Goal: Find specific page/section: Find specific page/section

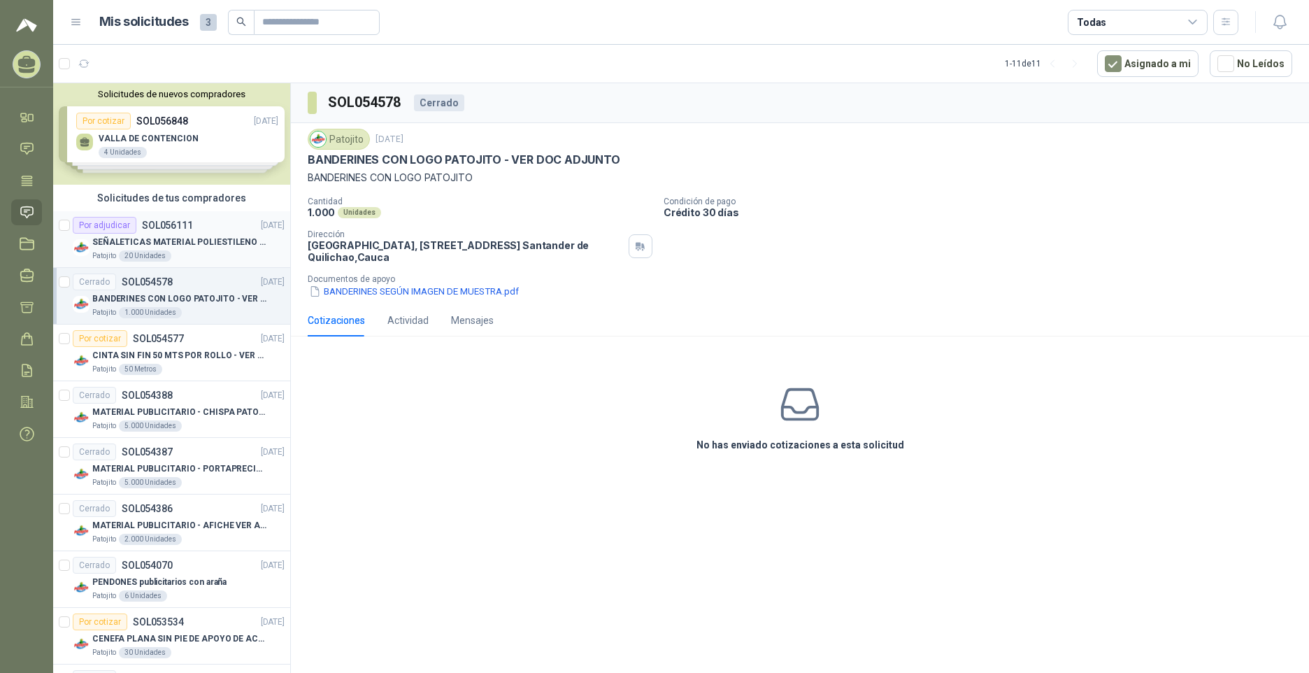
click at [133, 232] on div "Por adjudicar" at bounding box center [105, 225] width 64 height 17
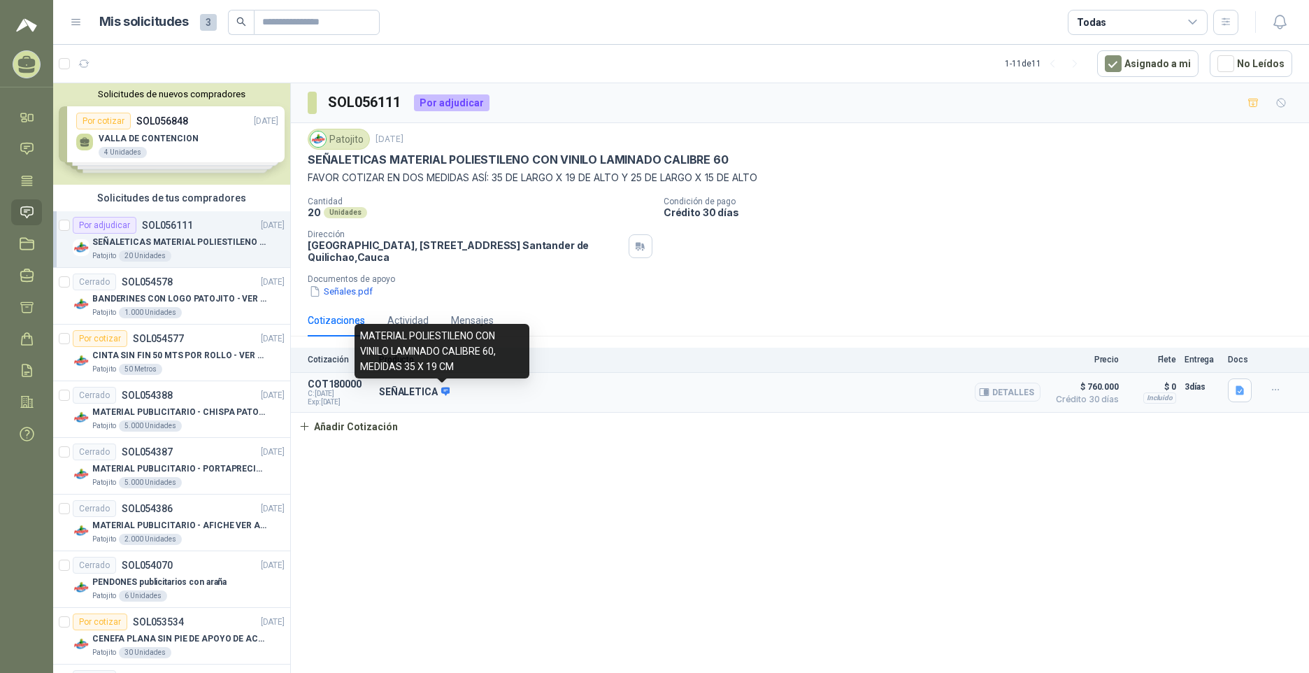
click at [442, 393] on icon at bounding box center [445, 391] width 9 height 8
click at [406, 390] on p "SEÑALETICA" at bounding box center [414, 392] width 71 height 13
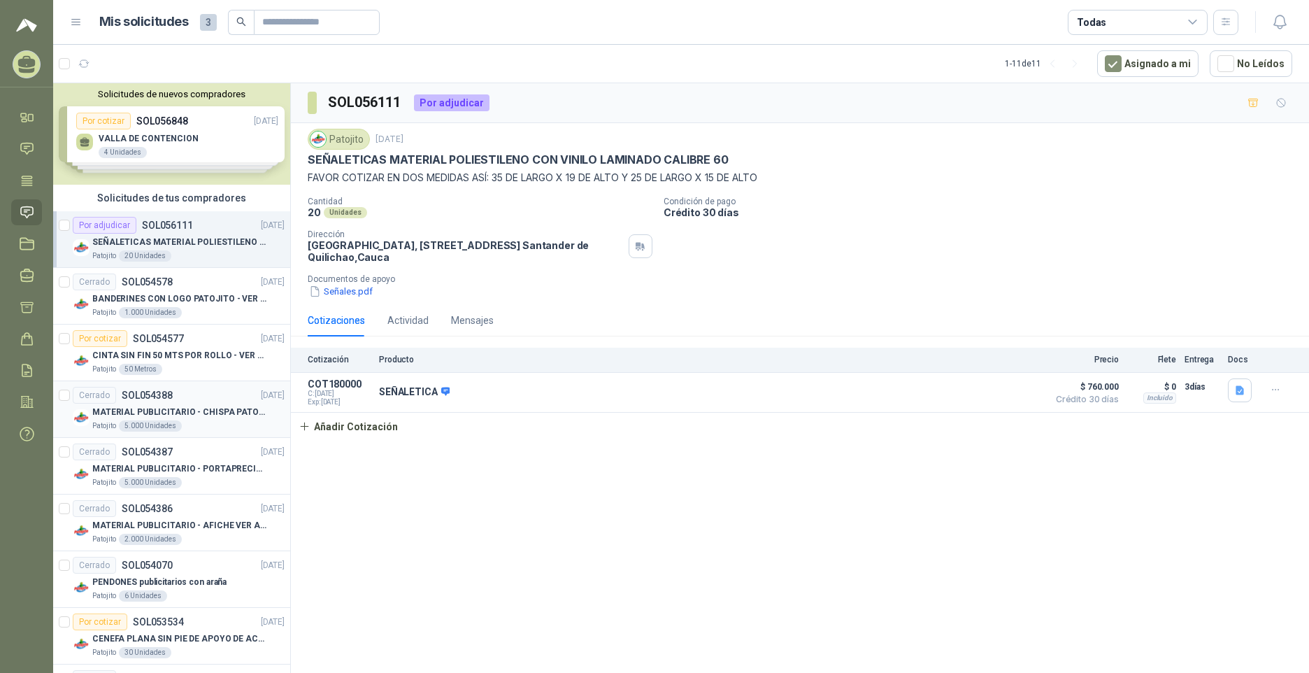
click at [71, 390] on article "Cerrado SOL054388 [DATE] MATERIAL PUBLICITARIO - CHISPA PATOJITO VER ADJUNTO Pa…" at bounding box center [171, 409] width 237 height 57
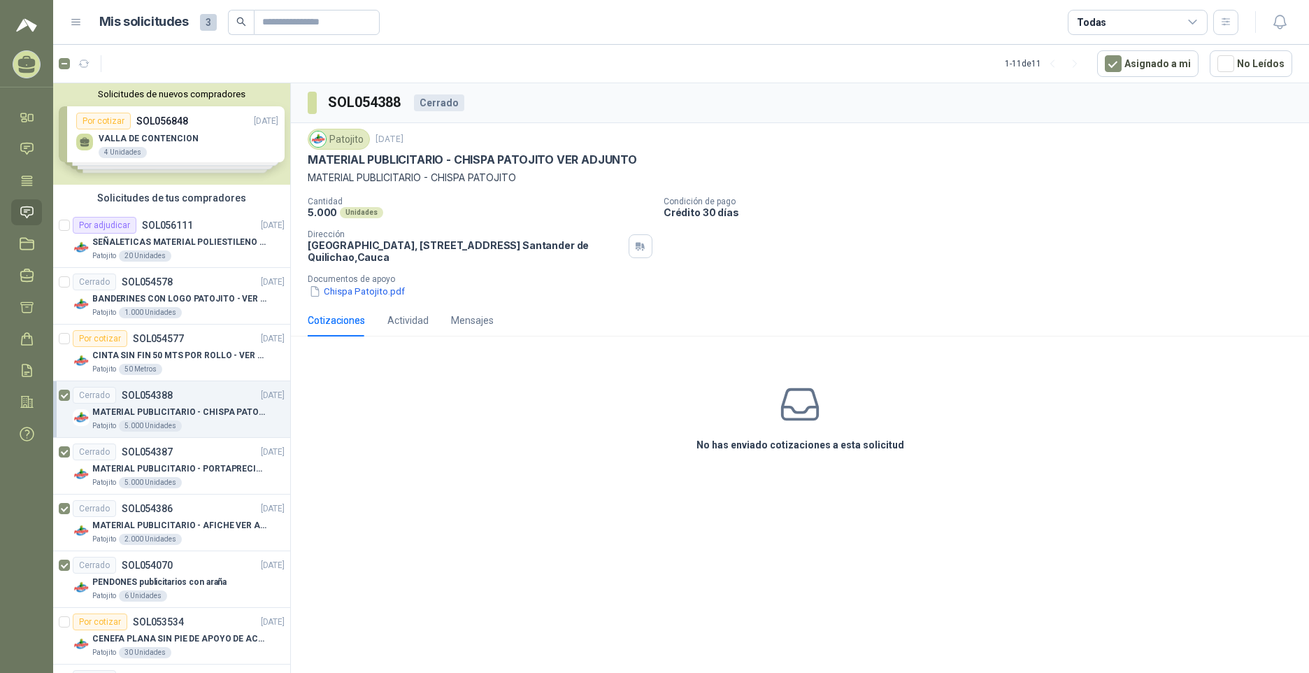
drag, startPoint x: 66, startPoint y: 555, endPoint x: 44, endPoint y: 545, distance: 23.8
click at [44, 545] on menu "[PERSON_NAME] IDEAMOS SOLUCIONES CREATIVAS SAS Inicio Chat Tareas Solicitudes L…" at bounding box center [26, 336] width 53 height 673
drag, startPoint x: 218, startPoint y: 288, endPoint x: 0, endPoint y: 511, distance: 311.6
click at [0, 511] on menu "[PERSON_NAME] IDEAMOS SOLUCIONES CREATIVAS SAS Inicio Chat Tareas Solicitudes L…" at bounding box center [26, 336] width 53 height 673
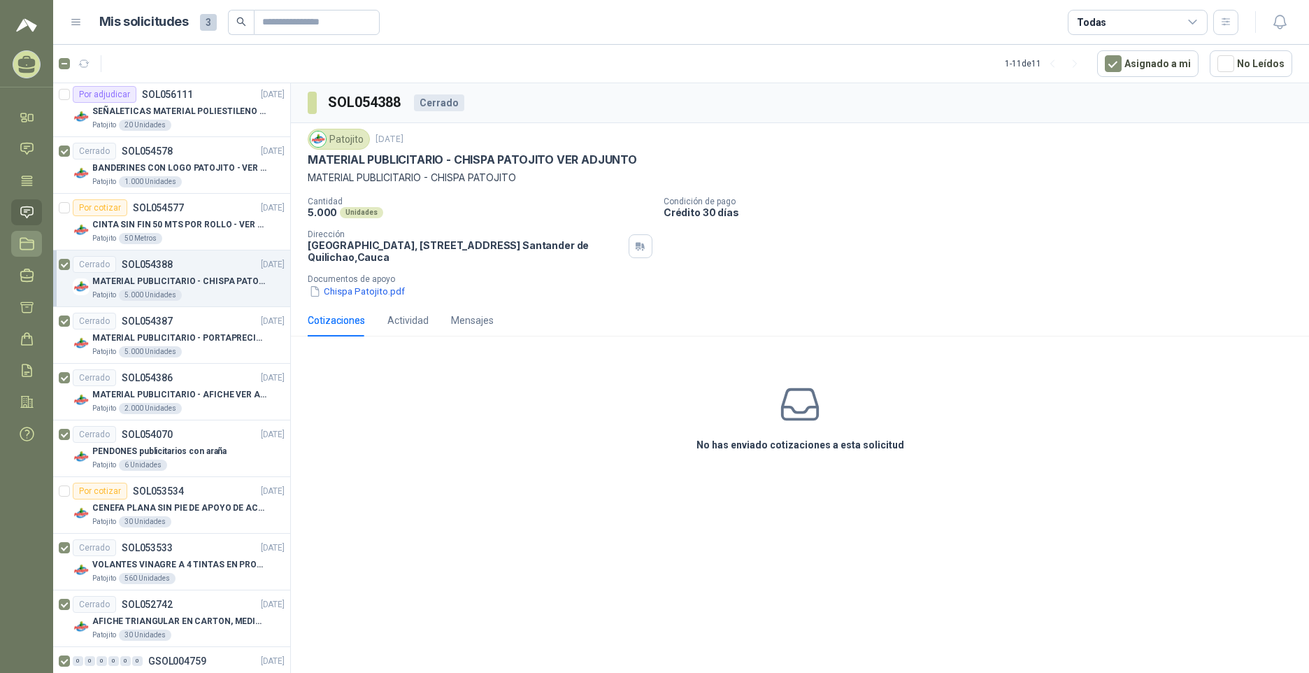
scroll to position [106, 0]
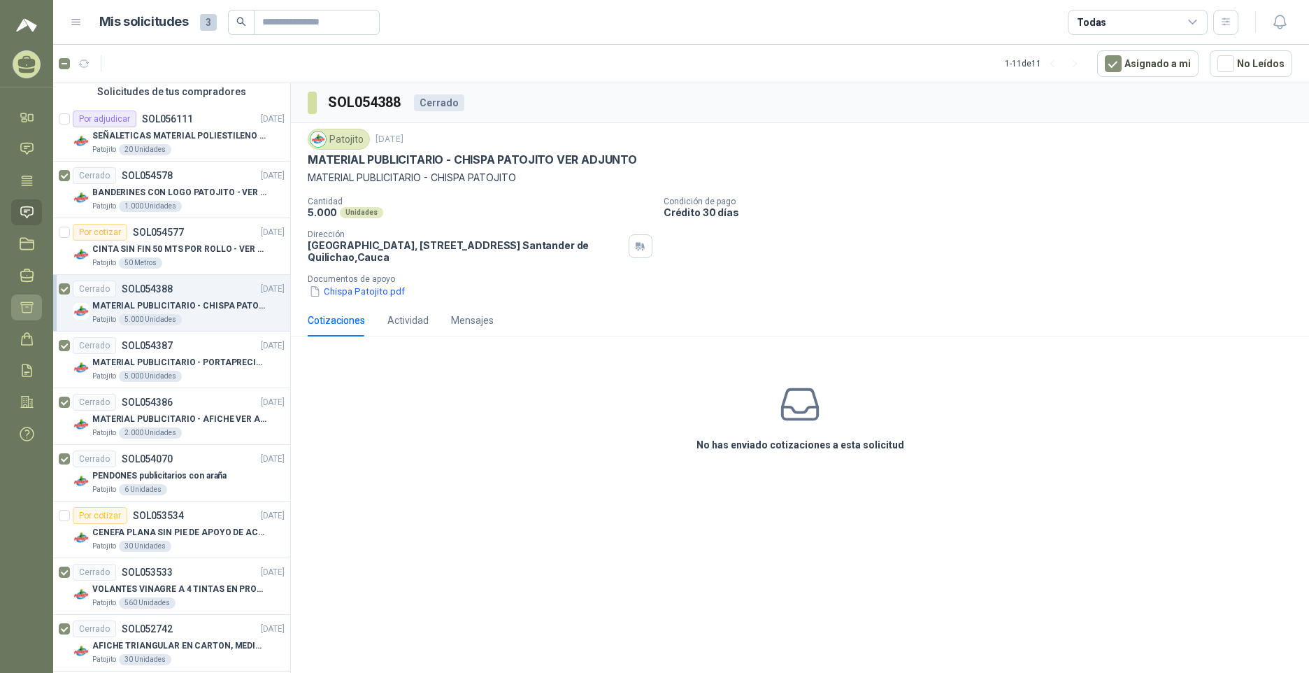
click at [31, 306] on icon at bounding box center [27, 307] width 15 height 15
